Goal: Task Accomplishment & Management: Use online tool/utility

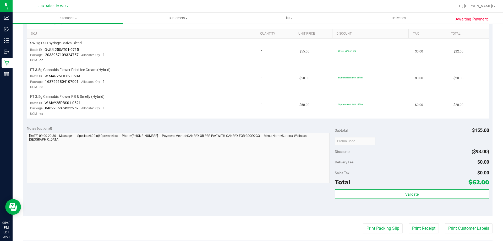
scroll to position [105, 0]
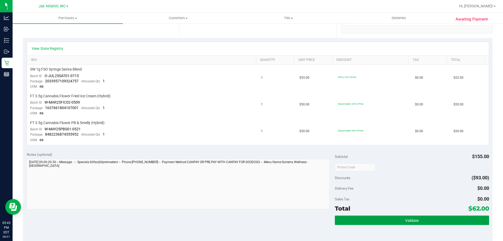
click at [337, 221] on button "Validate" at bounding box center [412, 219] width 154 height 9
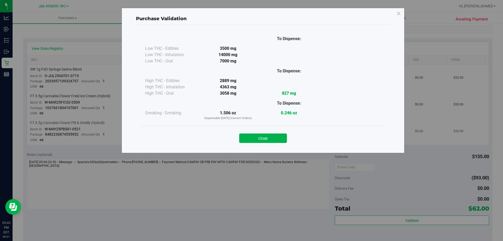
click at [259, 138] on button "Close" at bounding box center [263, 137] width 48 height 9
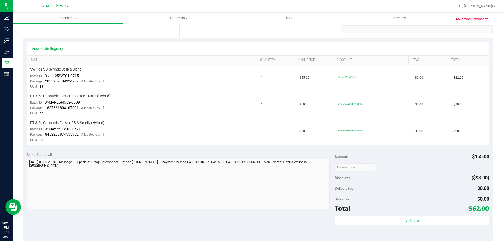
scroll to position [210, 0]
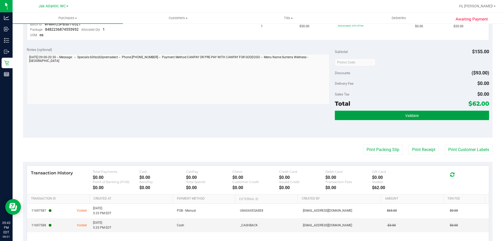
click at [405, 114] on span "Validate" at bounding box center [411, 115] width 13 height 4
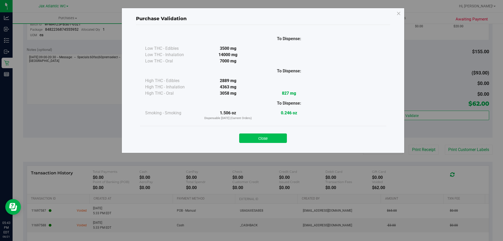
click at [275, 141] on button "Close" at bounding box center [263, 137] width 48 height 9
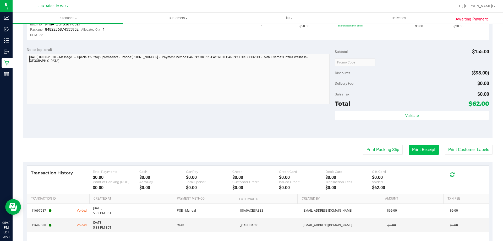
click at [420, 149] on button "Print Receipt" at bounding box center [424, 150] width 30 height 10
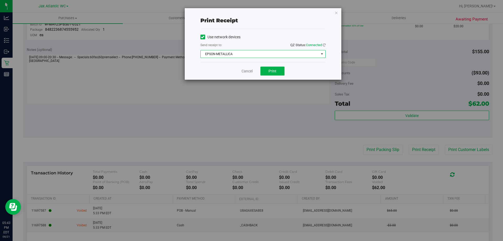
click at [277, 55] on span "EPSON-METALLICA" at bounding box center [260, 53] width 118 height 7
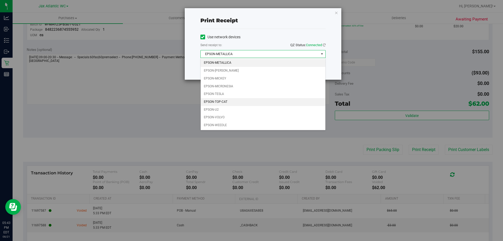
click at [217, 100] on li "EPSON-TOP-CAT" at bounding box center [263, 102] width 125 height 8
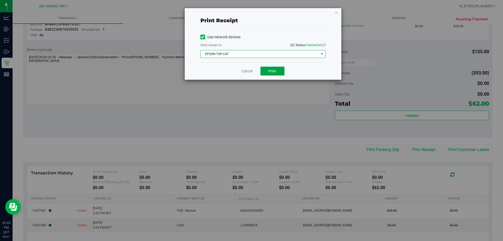
click at [274, 73] on button "Print" at bounding box center [272, 71] width 24 height 9
click at [245, 70] on link "Cancel" at bounding box center [247, 71] width 11 height 6
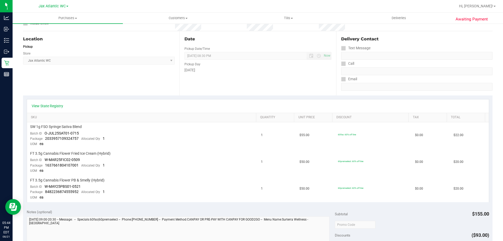
scroll to position [0, 0]
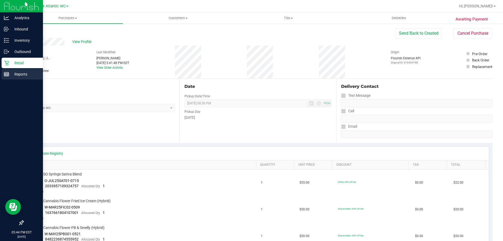
click at [6, 75] on icon at bounding box center [6, 74] width 5 height 5
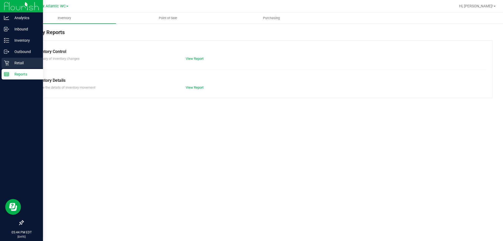
click at [11, 59] on div "Retail" at bounding box center [22, 63] width 41 height 10
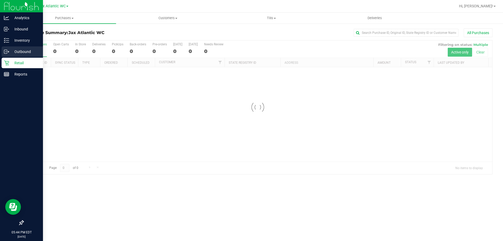
click at [15, 49] on p "Outbound" at bounding box center [24, 51] width 31 height 6
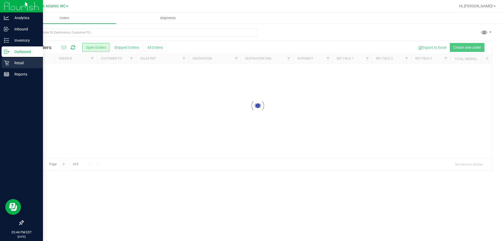
click at [12, 63] on p "Retail" at bounding box center [24, 63] width 31 height 6
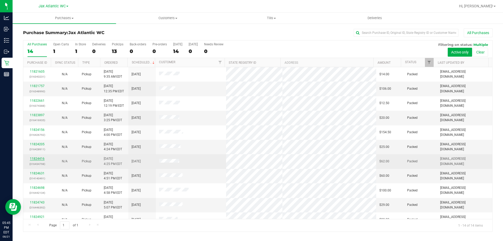
click at [36, 157] on link "11824416" at bounding box center [37, 159] width 15 height 4
